Goal: Information Seeking & Learning: Learn about a topic

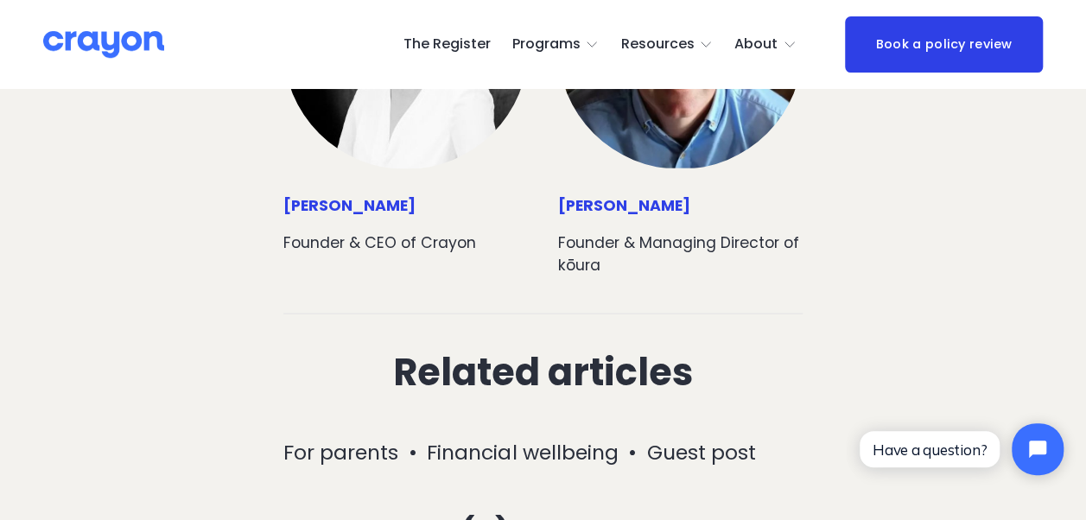
scroll to position [8209, 0]
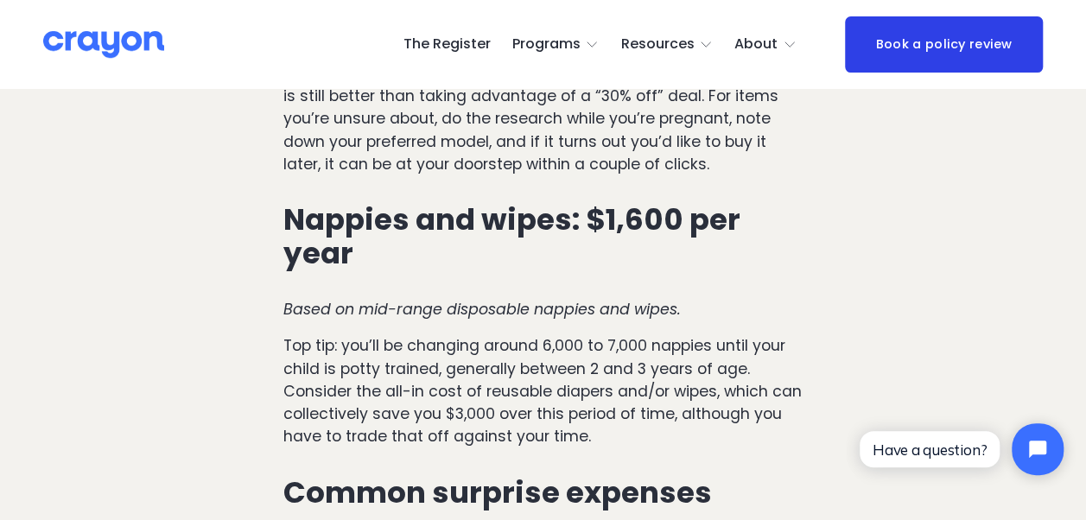
scroll to position [1642, 0]
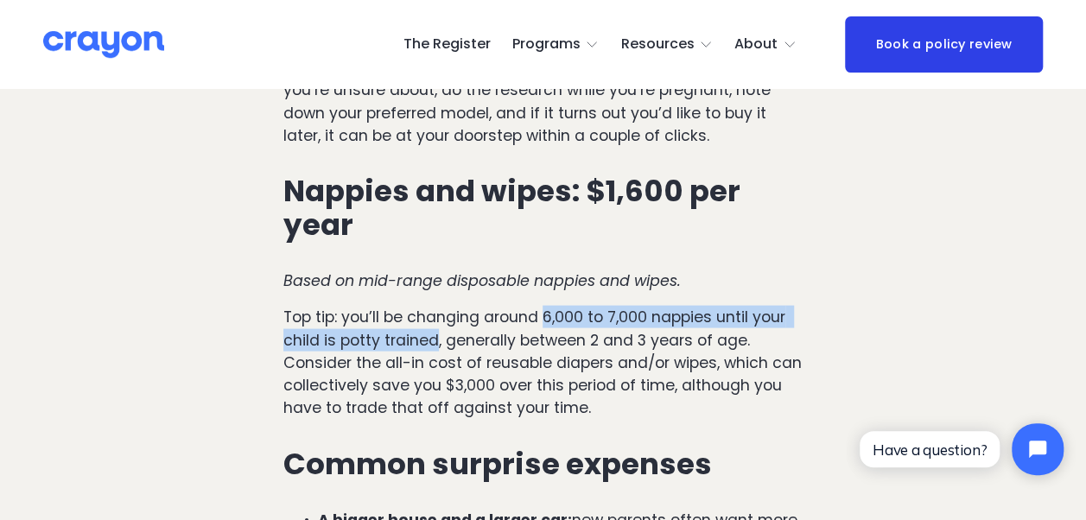
drag, startPoint x: 543, startPoint y: 280, endPoint x: 439, endPoint y: 306, distance: 106.9
click at [439, 306] on p "Top tip: you’ll be changing around 6,000 to 7,000 nappies until your child is p…" at bounding box center [542, 362] width 519 height 113
drag, startPoint x: 439, startPoint y: 306, endPoint x: 420, endPoint y: 301, distance: 19.7
copy p "6,000 to 7,000 nappies until your child is potty trained"
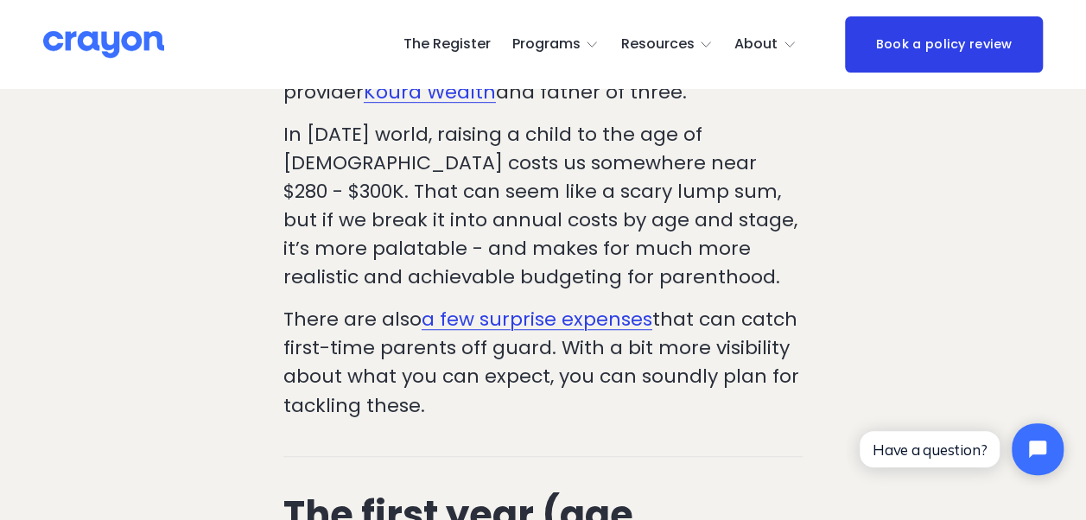
scroll to position [432, 0]
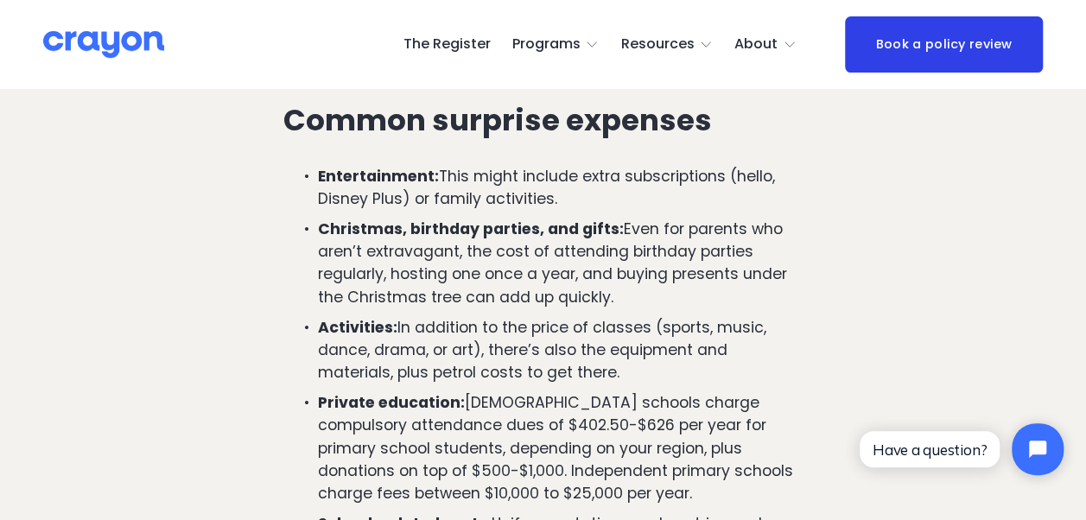
scroll to position [5185, 0]
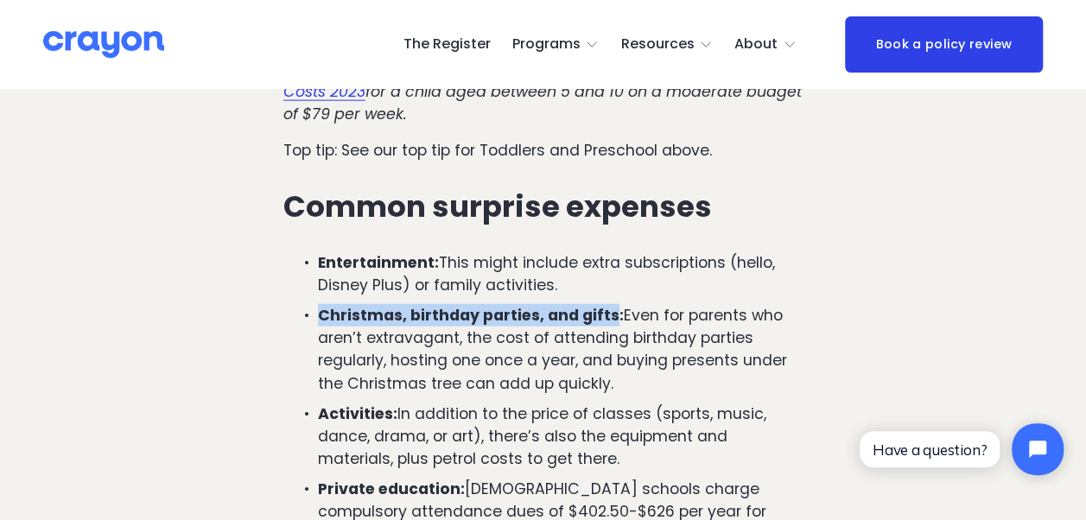
drag, startPoint x: 320, startPoint y: 245, endPoint x: 612, endPoint y: 243, distance: 292.1
click at [612, 305] on strong "Christmas, birthday parties, and gifts:" at bounding box center [471, 315] width 306 height 21
drag, startPoint x: 612, startPoint y: 243, endPoint x: 594, endPoint y: 241, distance: 18.2
copy strong "Christmas, birthday parties, and gifts"
